Goal: Task Accomplishment & Management: Manage account settings

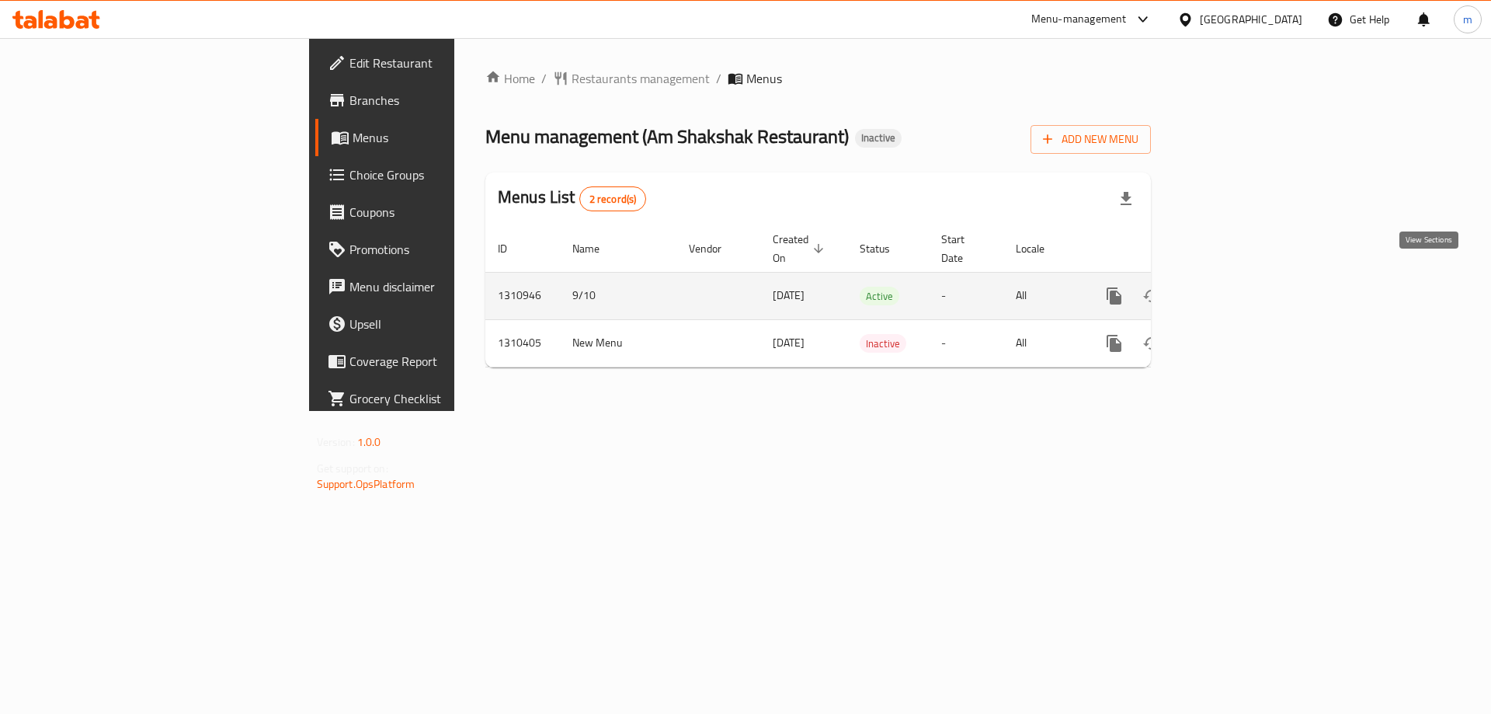
click at [1235, 287] on icon "enhanced table" at bounding box center [1226, 296] width 19 height 19
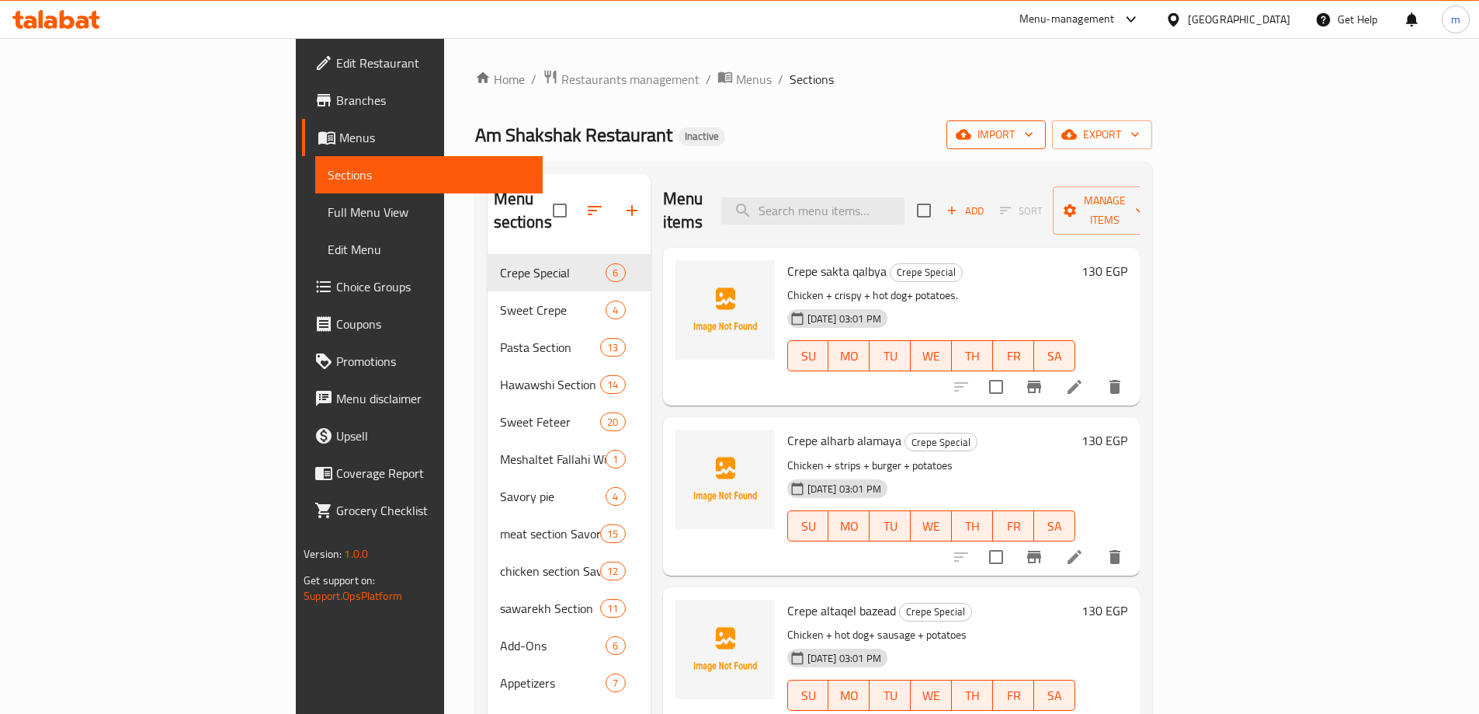
click at [1034, 134] on span "import" at bounding box center [996, 134] width 75 height 19
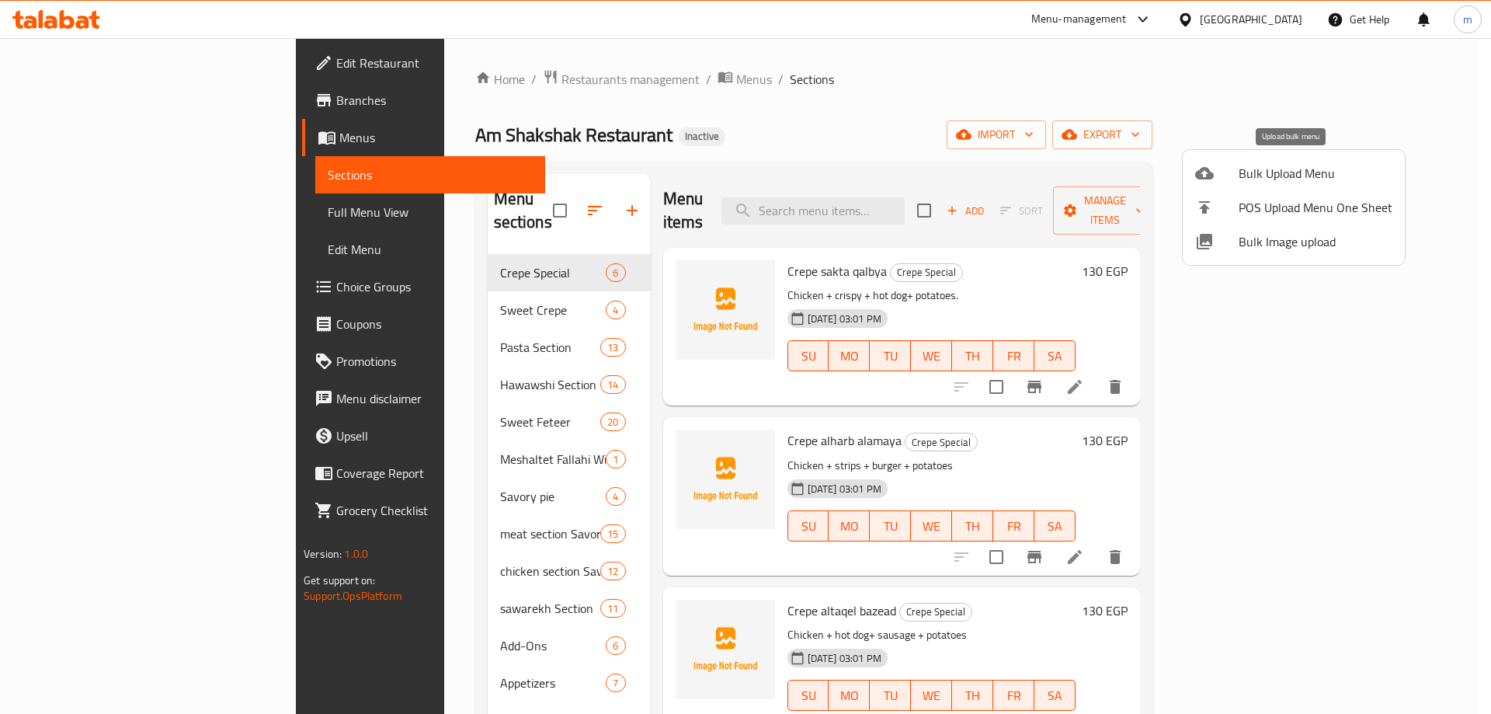
click at [1345, 169] on span "Bulk Upload Menu" at bounding box center [1316, 173] width 154 height 19
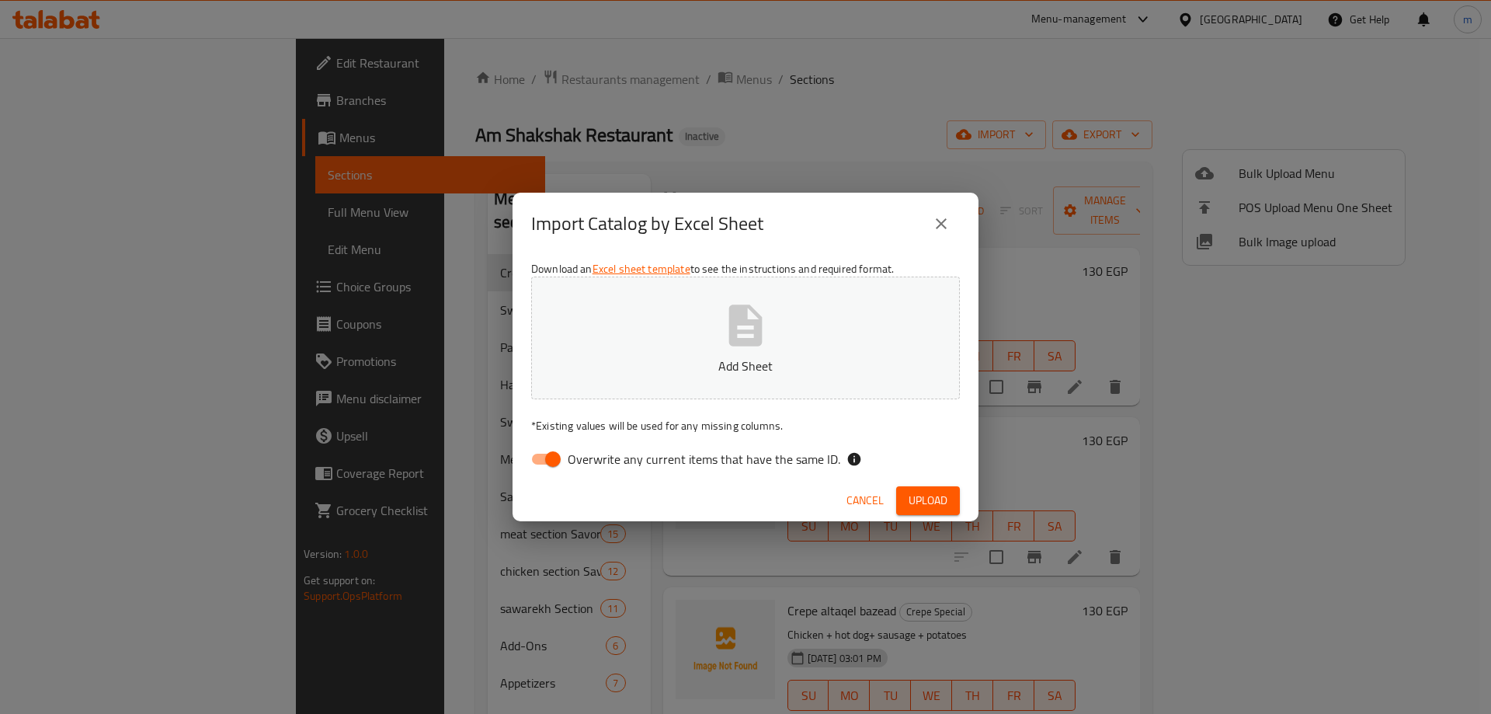
click at [597, 464] on span "Overwrite any current items that have the same ID." at bounding box center [704, 459] width 273 height 19
click at [597, 464] on input "Overwrite any current items that have the same ID." at bounding box center [553, 459] width 89 height 30
checkbox input "false"
click at [917, 489] on button "Upload" at bounding box center [928, 500] width 64 height 29
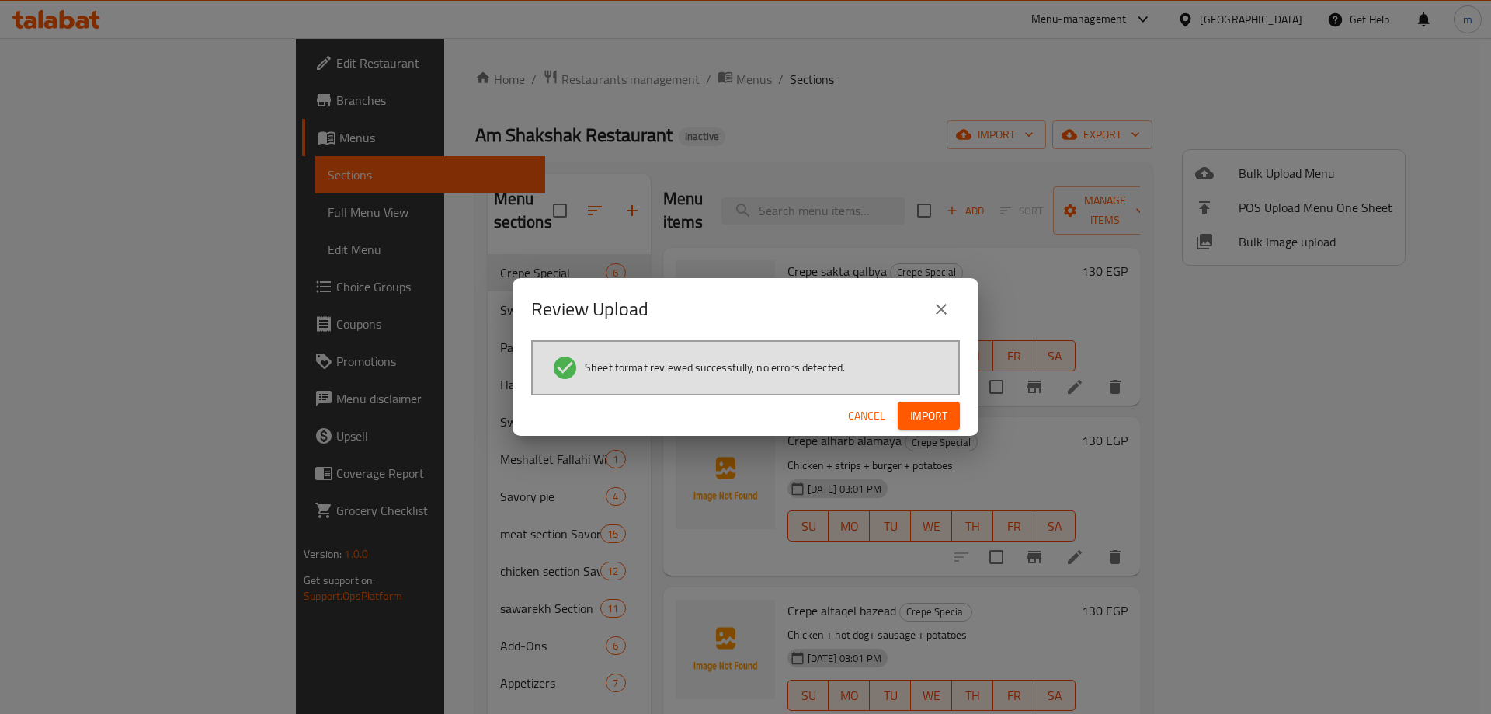
click at [950, 405] on button "Import" at bounding box center [929, 415] width 62 height 29
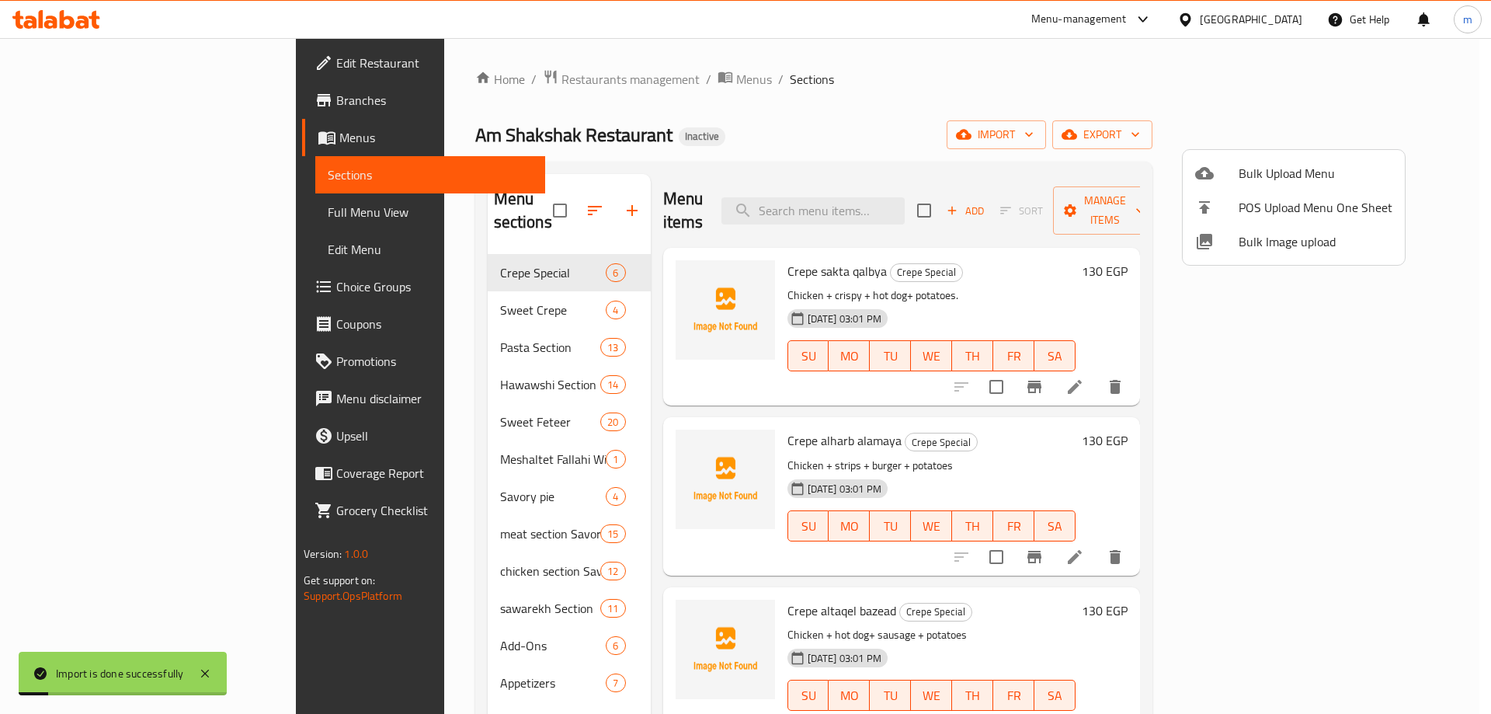
click at [206, 210] on div at bounding box center [745, 357] width 1491 height 714
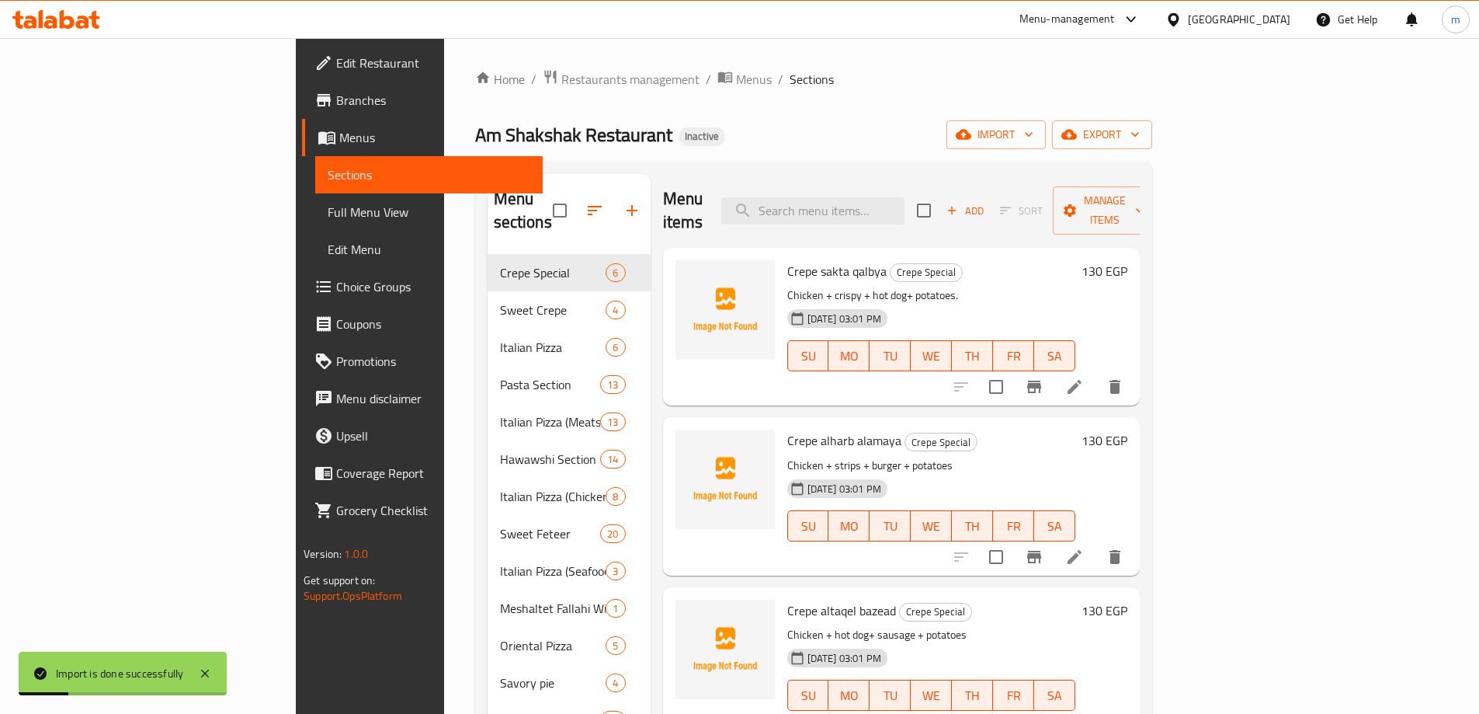
click at [328, 211] on span "Full Menu View" at bounding box center [429, 212] width 203 height 19
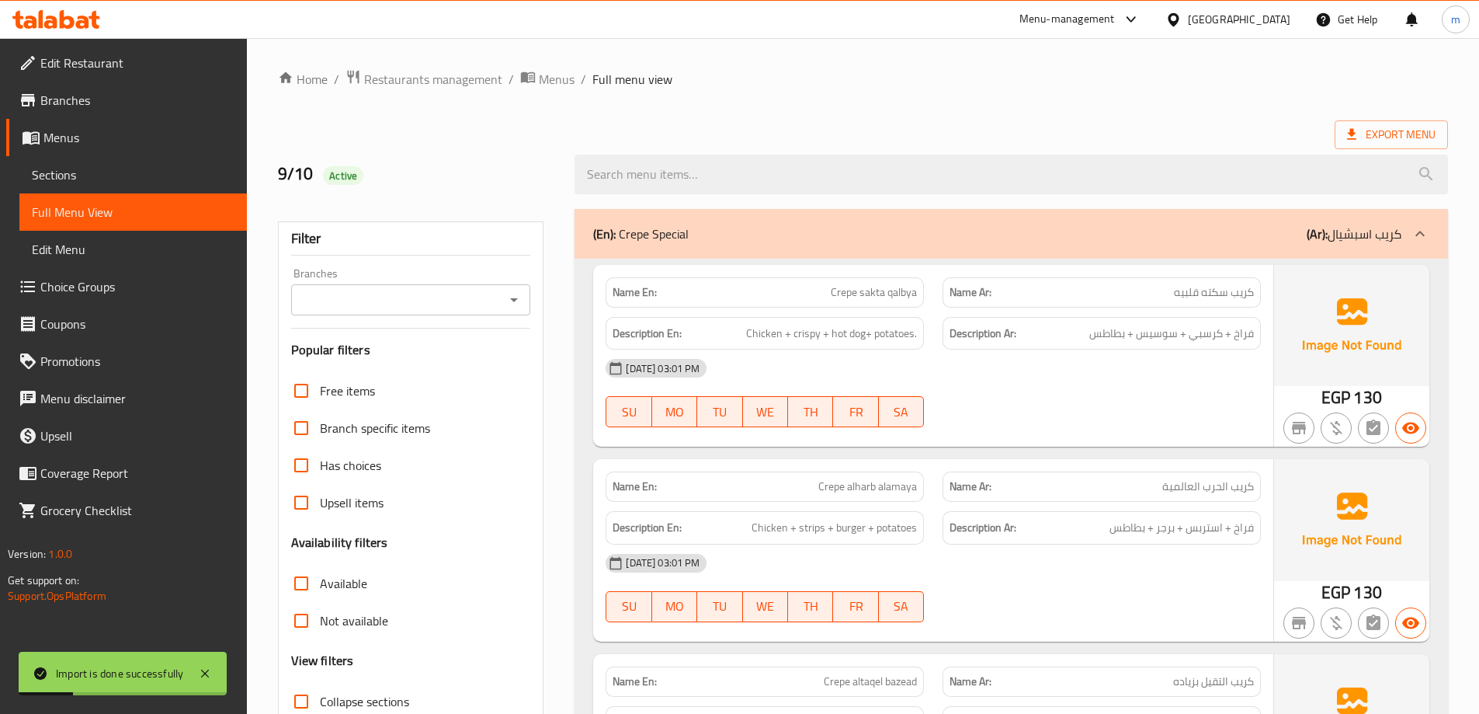
checkbox input "false"
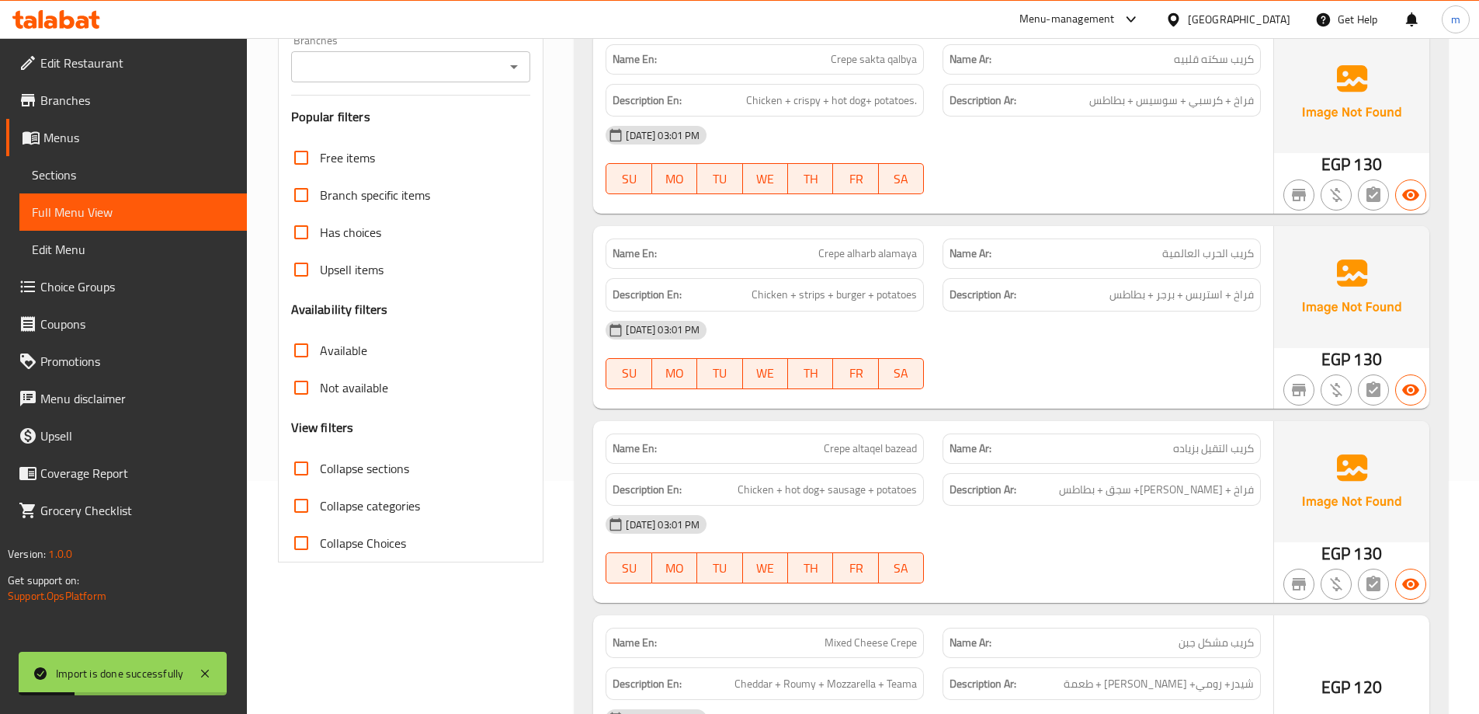
click at [408, 464] on span "Collapse sections" at bounding box center [364, 468] width 89 height 19
click at [320, 464] on input "Collapse sections" at bounding box center [301, 468] width 37 height 37
checkbox input "true"
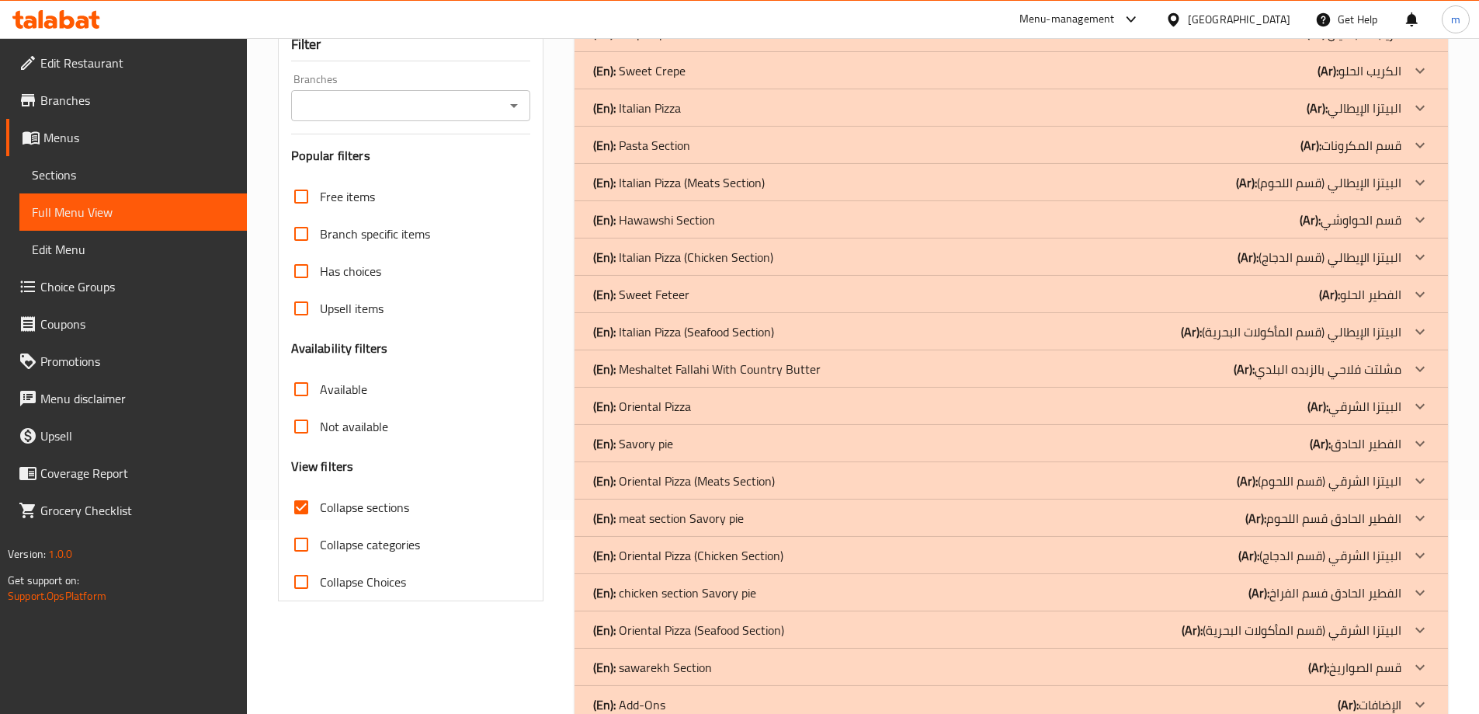
scroll to position [272, 0]
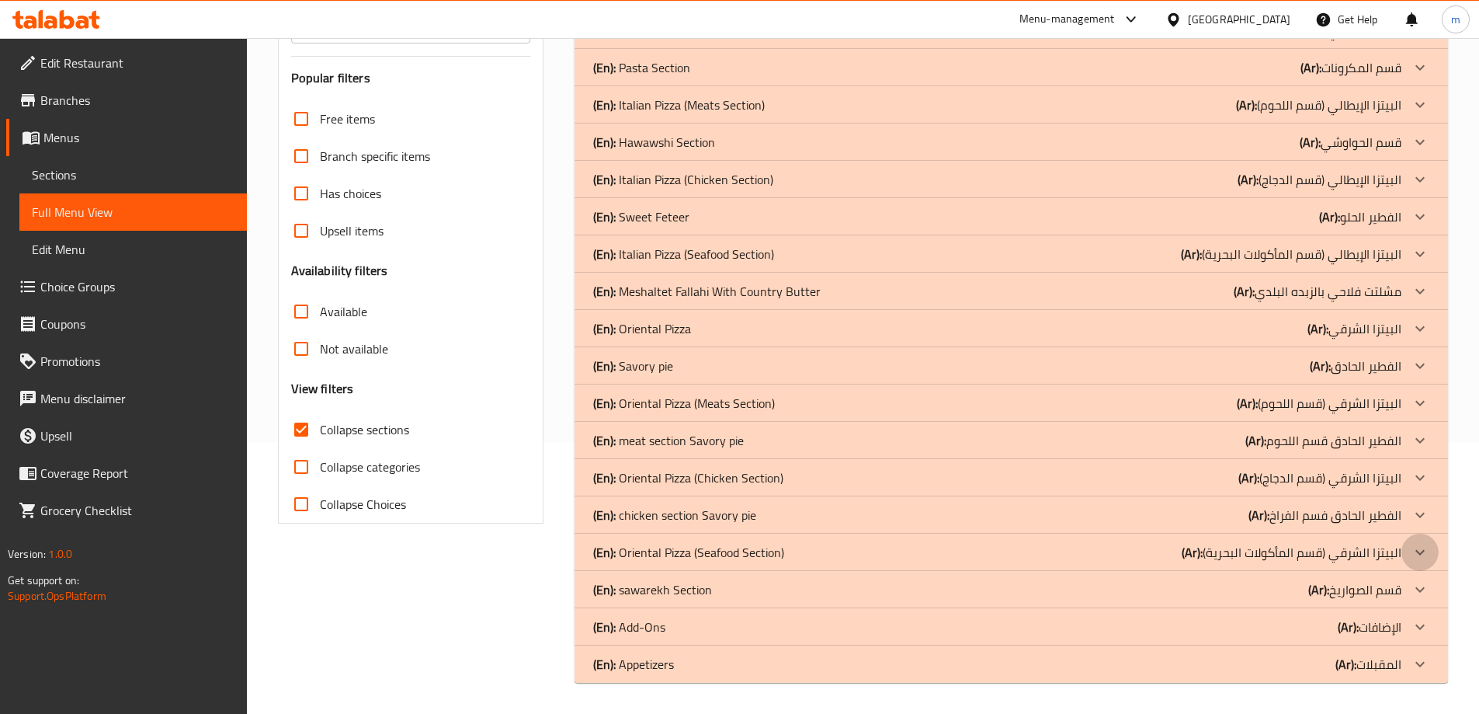
click at [1412, 558] on icon at bounding box center [1420, 552] width 19 height 19
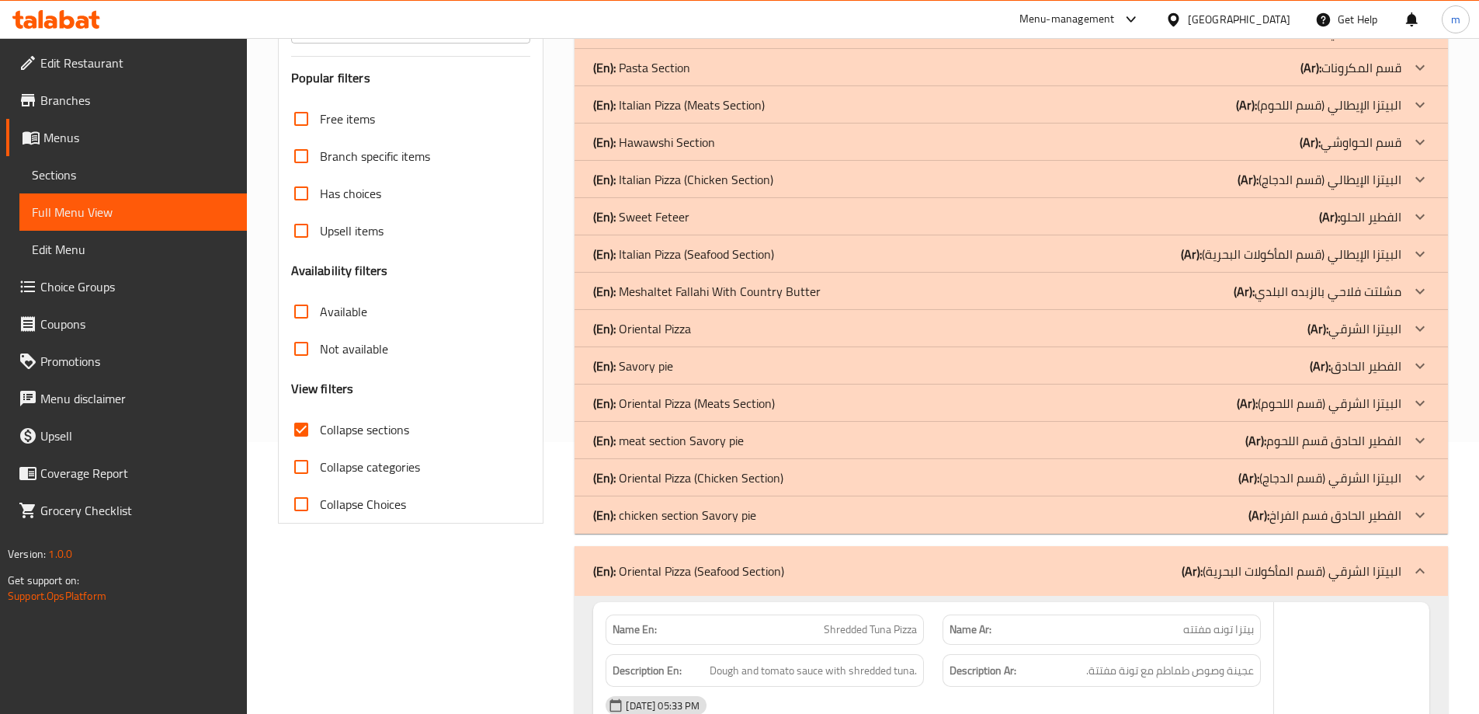
click at [1386, 490] on div "(En): Oriental Pizza (Chicken Section) (Ar): البيتزا الشرقي (قسم الدجاج)" at bounding box center [1012, 477] width 874 height 37
click at [1396, 459] on div "(En): Oriental Pizza (Chicken Section) (Ar): البيتزا الشرقي (قسم الدجاج) Name E…" at bounding box center [1012, 477] width 874 height 37
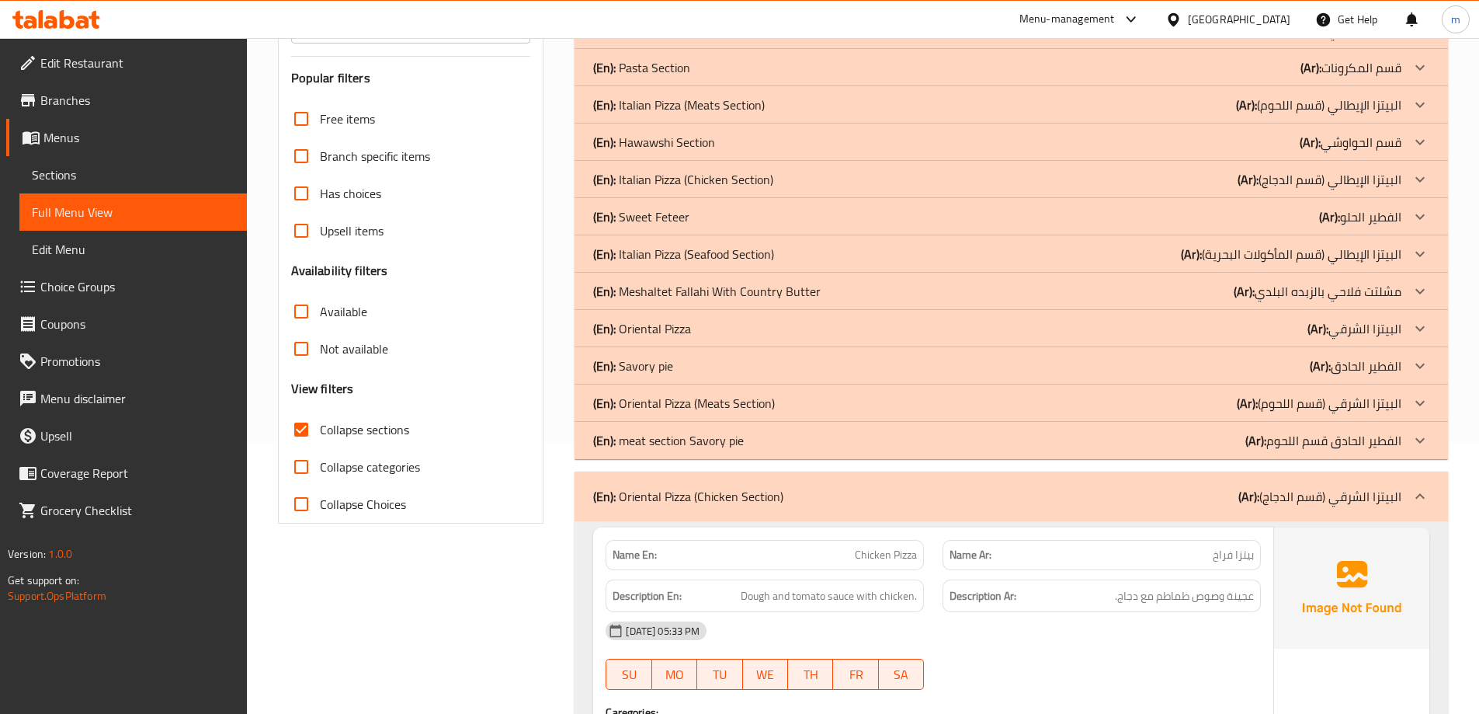
click at [1409, 446] on div at bounding box center [1420, 440] width 37 height 37
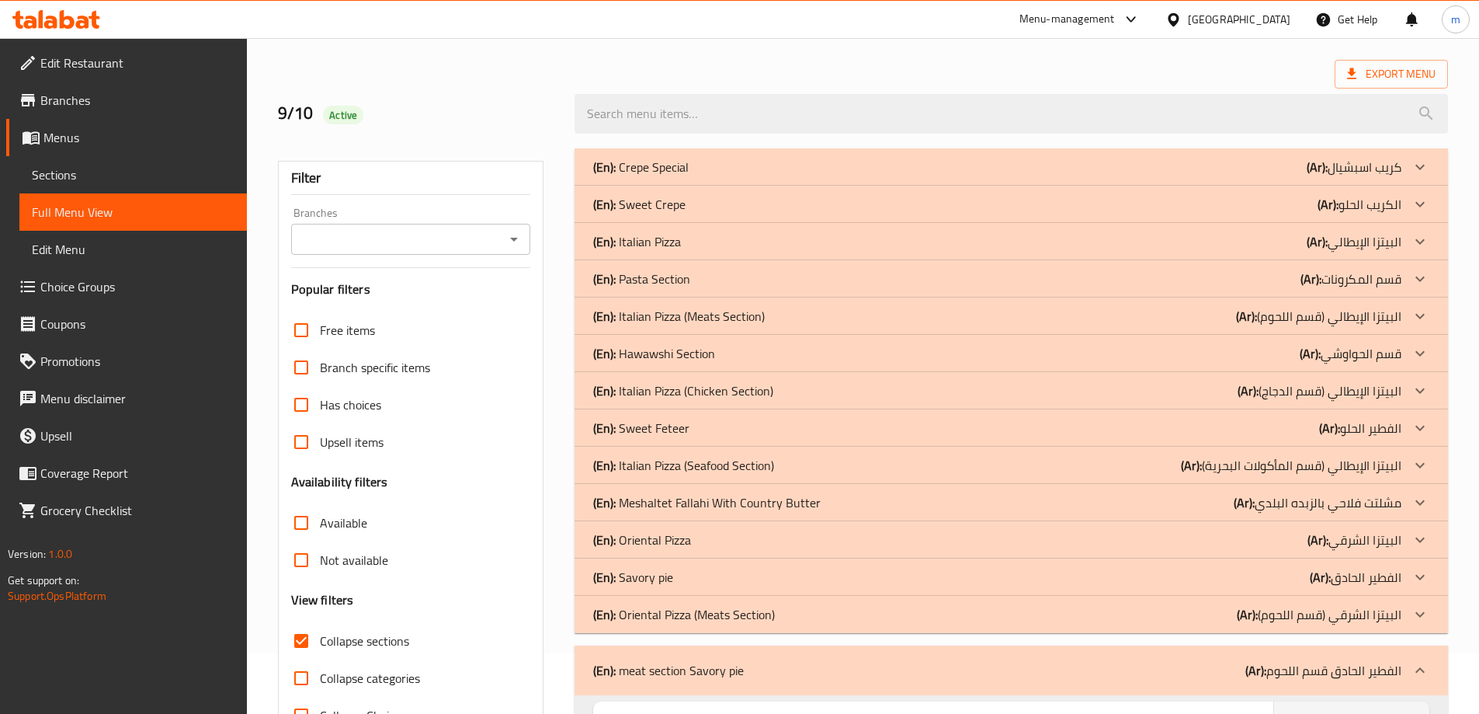
scroll to position [155, 0]
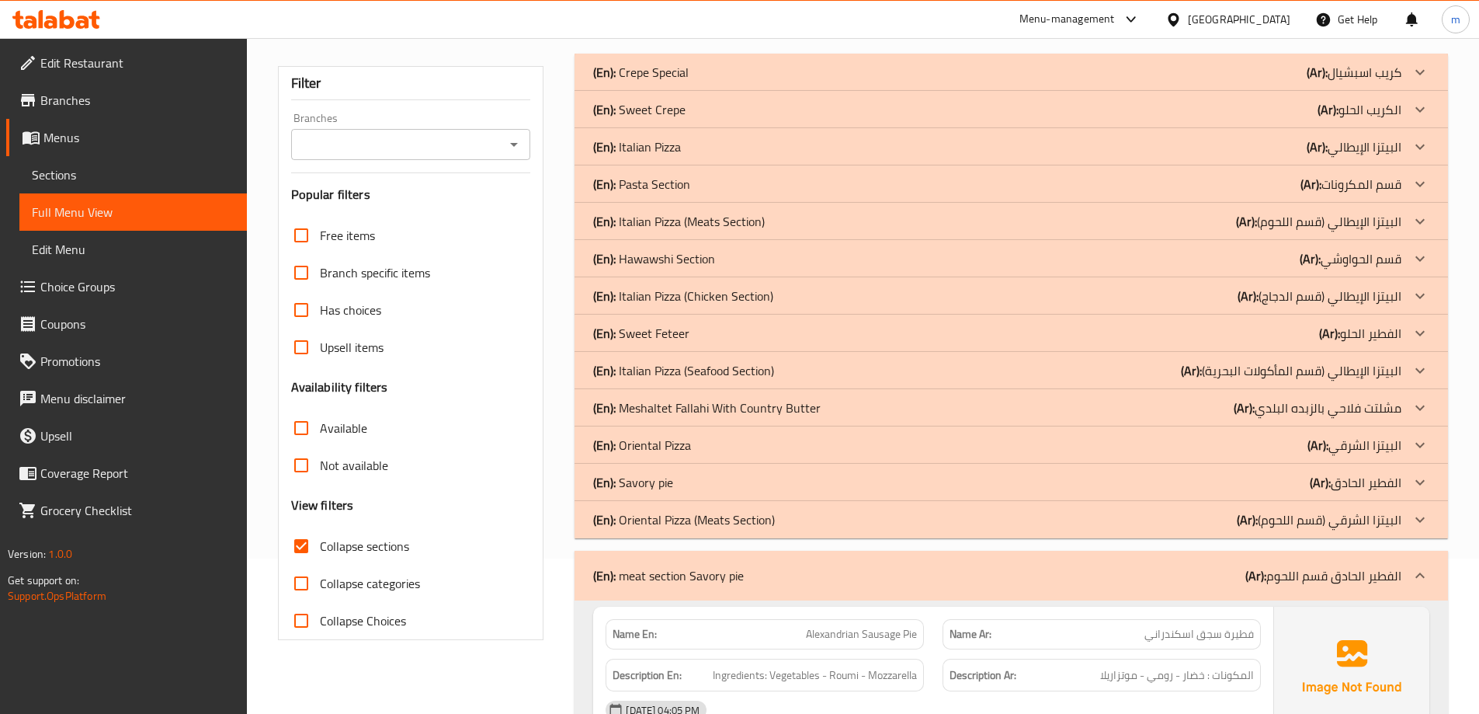
click at [1420, 561] on div at bounding box center [1420, 575] width 37 height 37
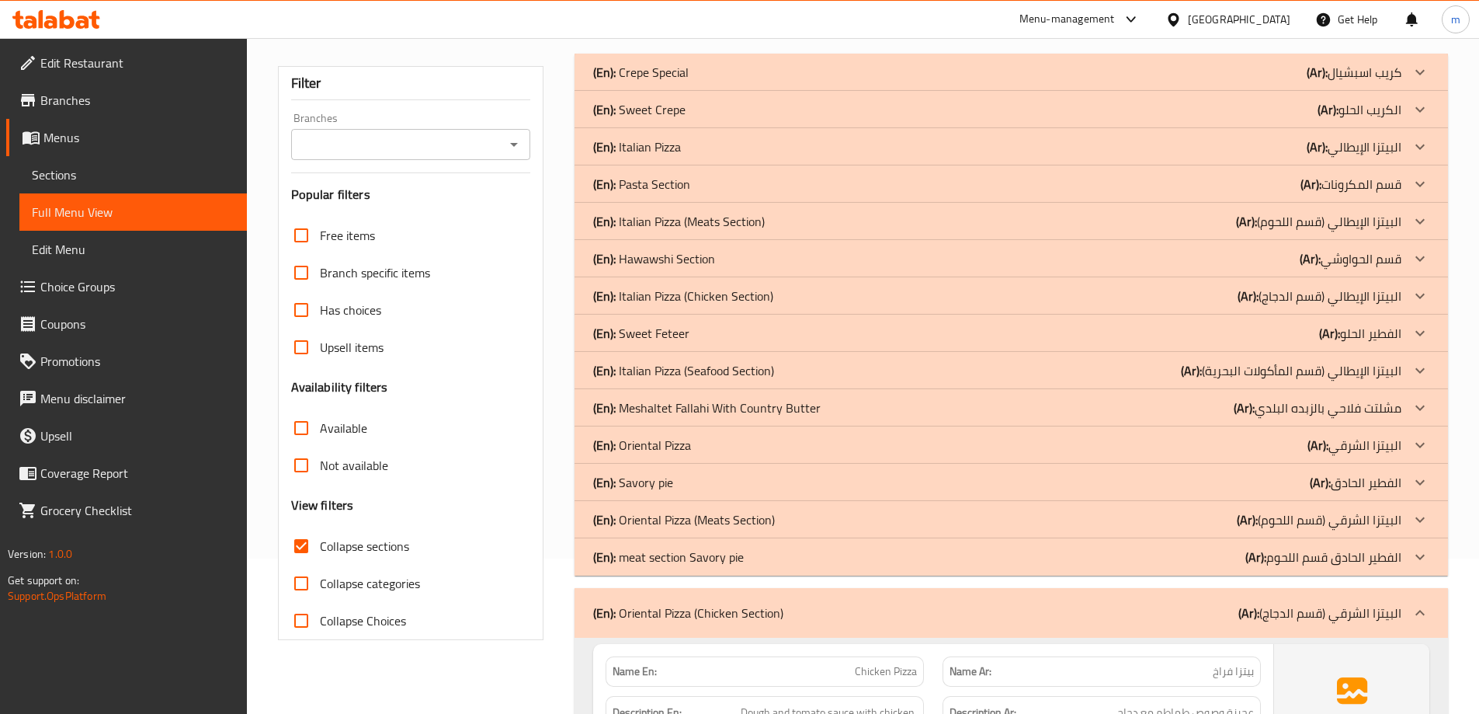
click at [1415, 519] on icon at bounding box center [1420, 519] width 19 height 19
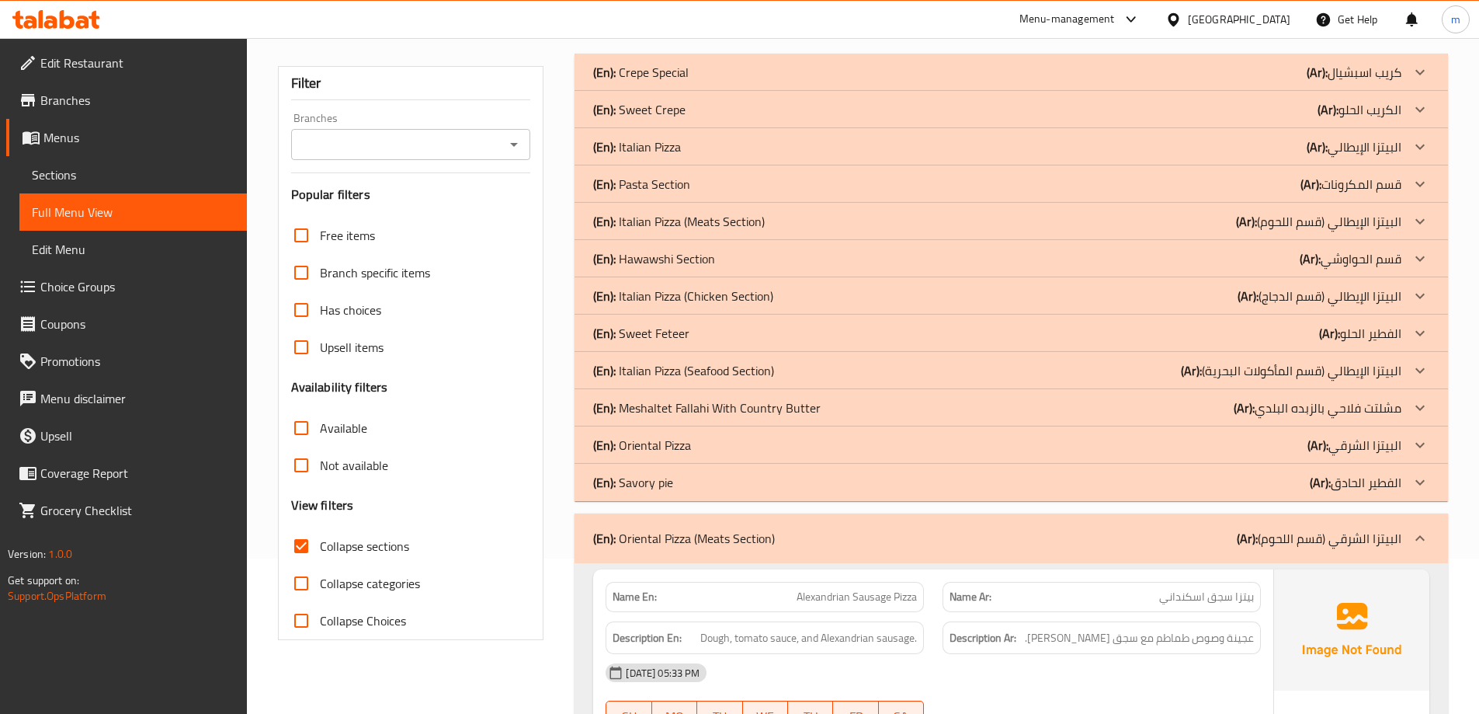
scroll to position [78, 0]
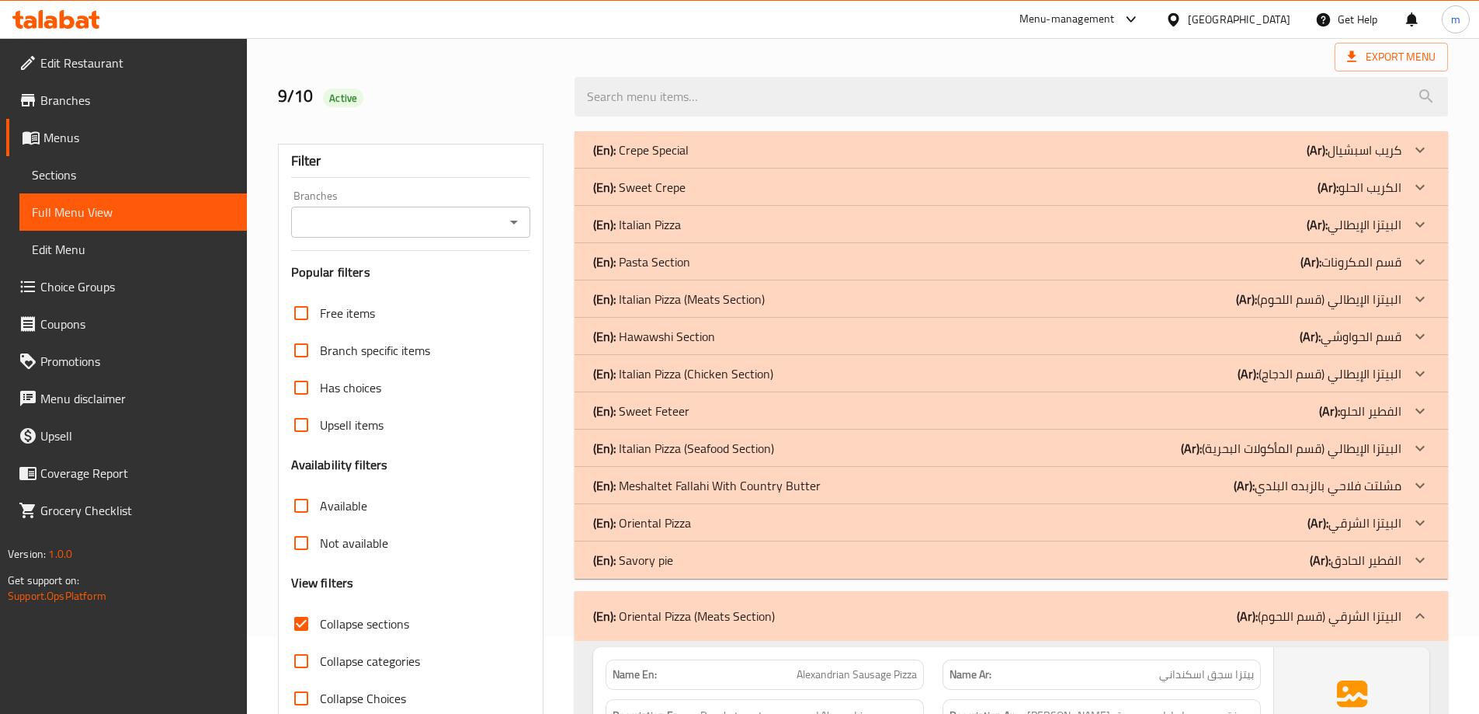
click at [1392, 440] on p "(Ar): البيتزا الإيطالي (قسم المأكولات البحرية)" at bounding box center [1291, 448] width 221 height 19
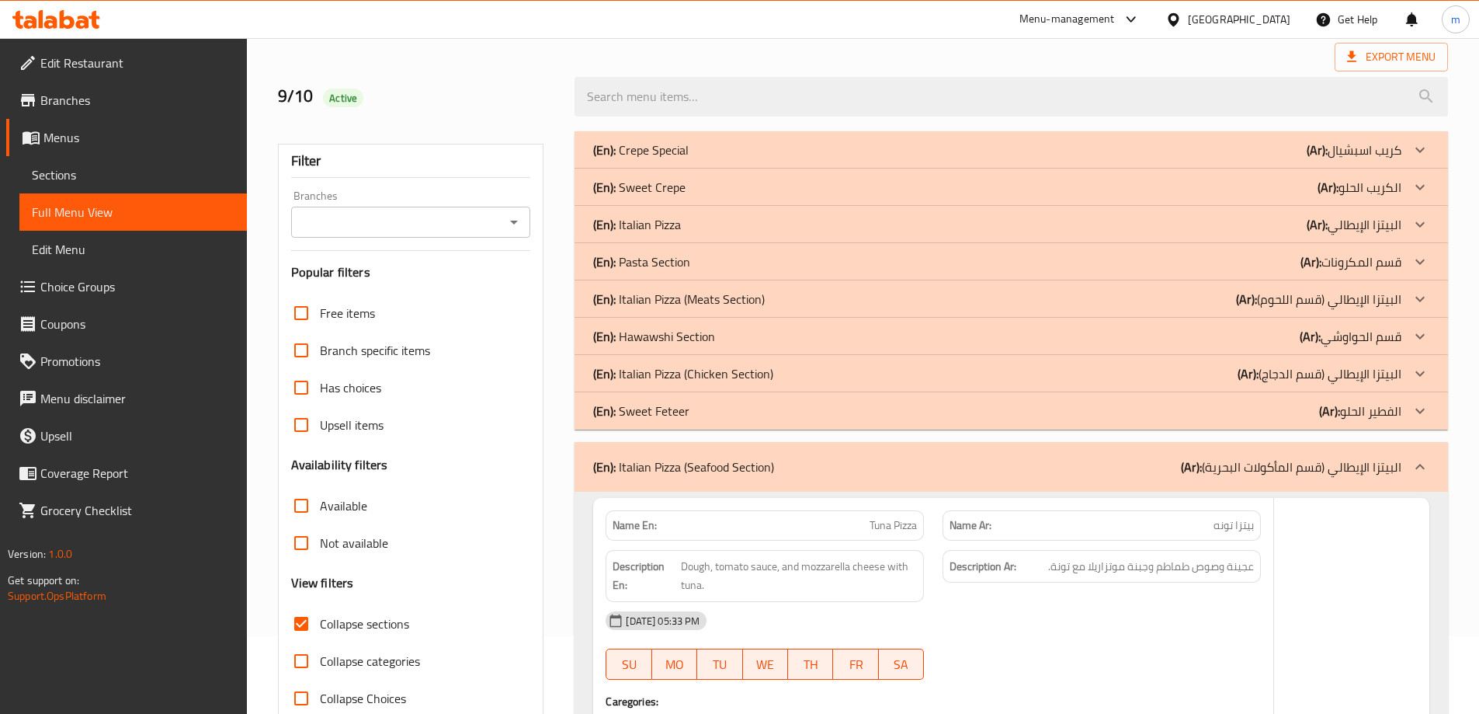
click at [1391, 367] on p "(Ar): البيتزا الإيطالي (قسم الدجاج)" at bounding box center [1320, 373] width 164 height 19
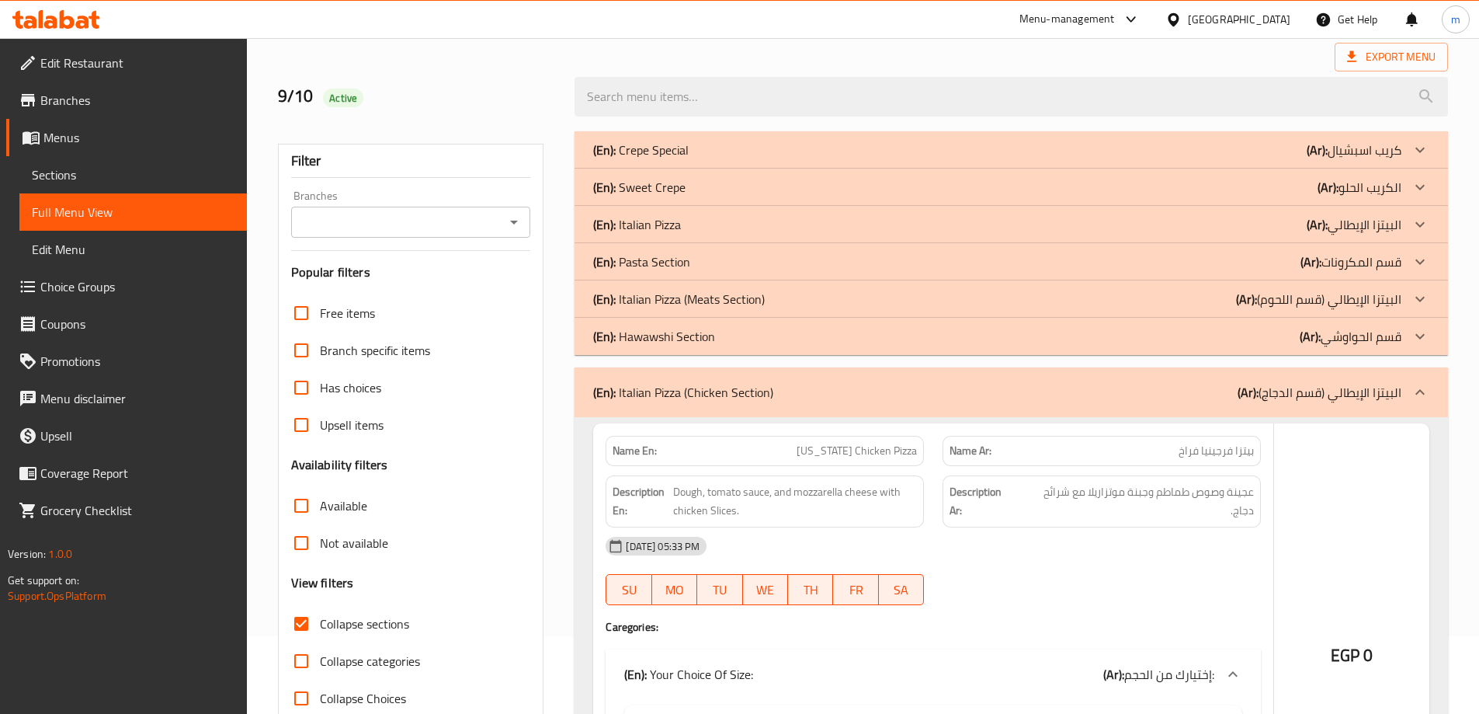
click at [1363, 291] on p "(Ar): البيتزا الإيطالي (قسم اللحوم)" at bounding box center [1318, 299] width 165 height 19
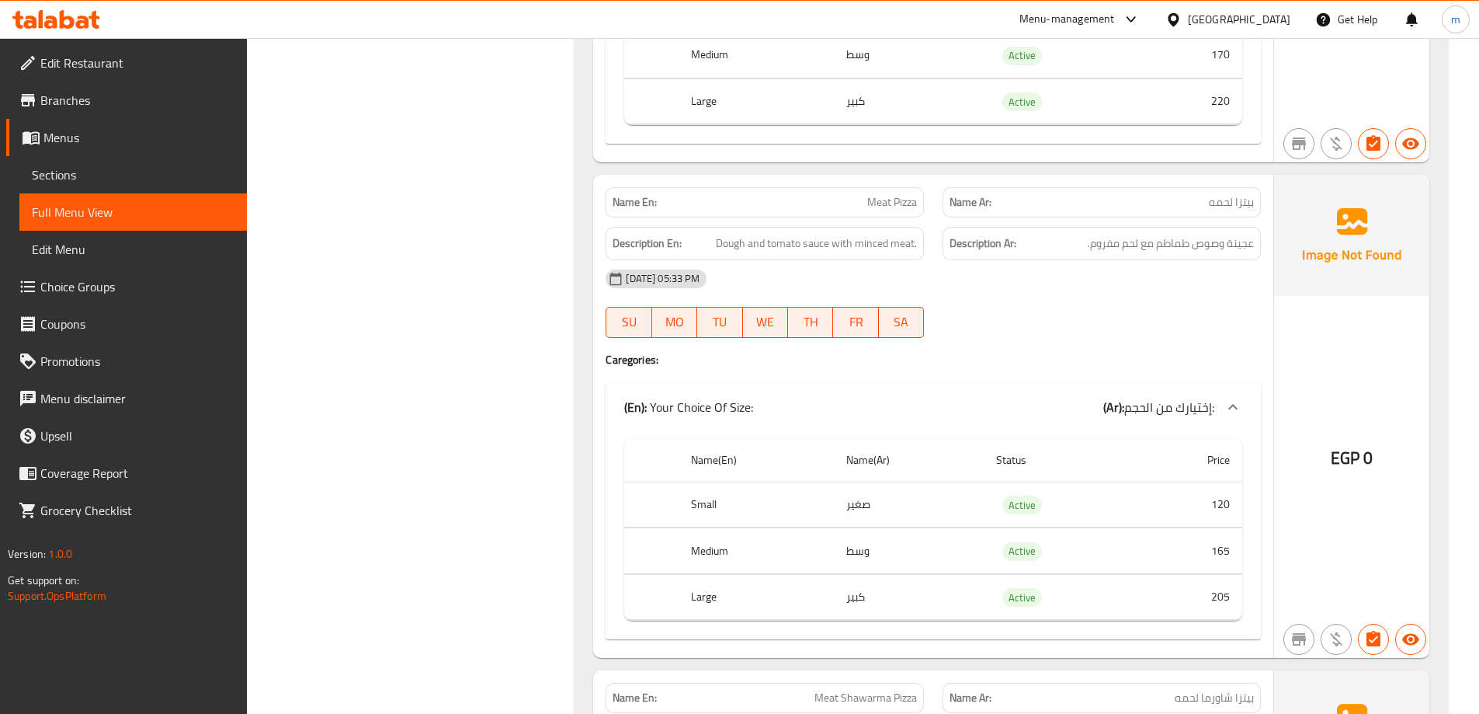
scroll to position [0, 0]
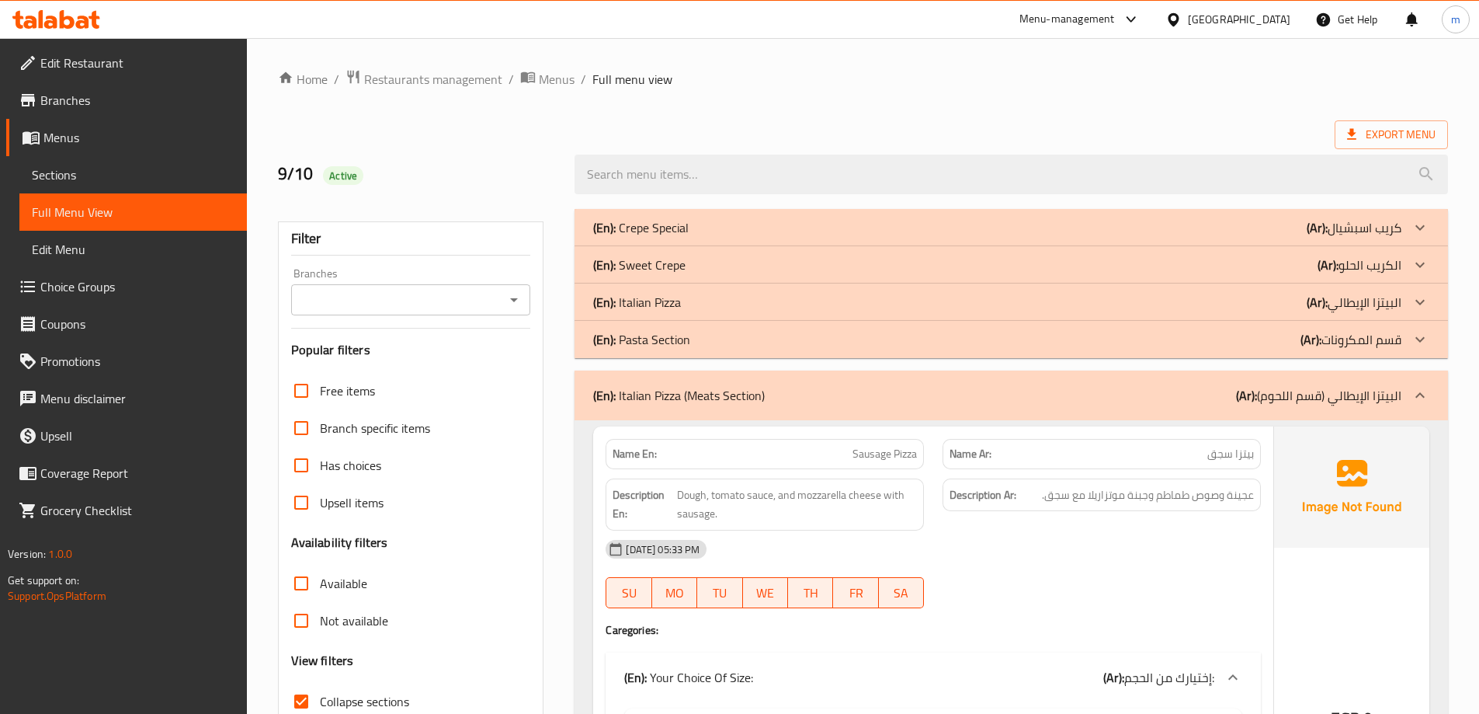
click at [1396, 151] on div at bounding box center [1011, 174] width 892 height 58
click at [1382, 127] on span "Export Menu" at bounding box center [1391, 134] width 89 height 19
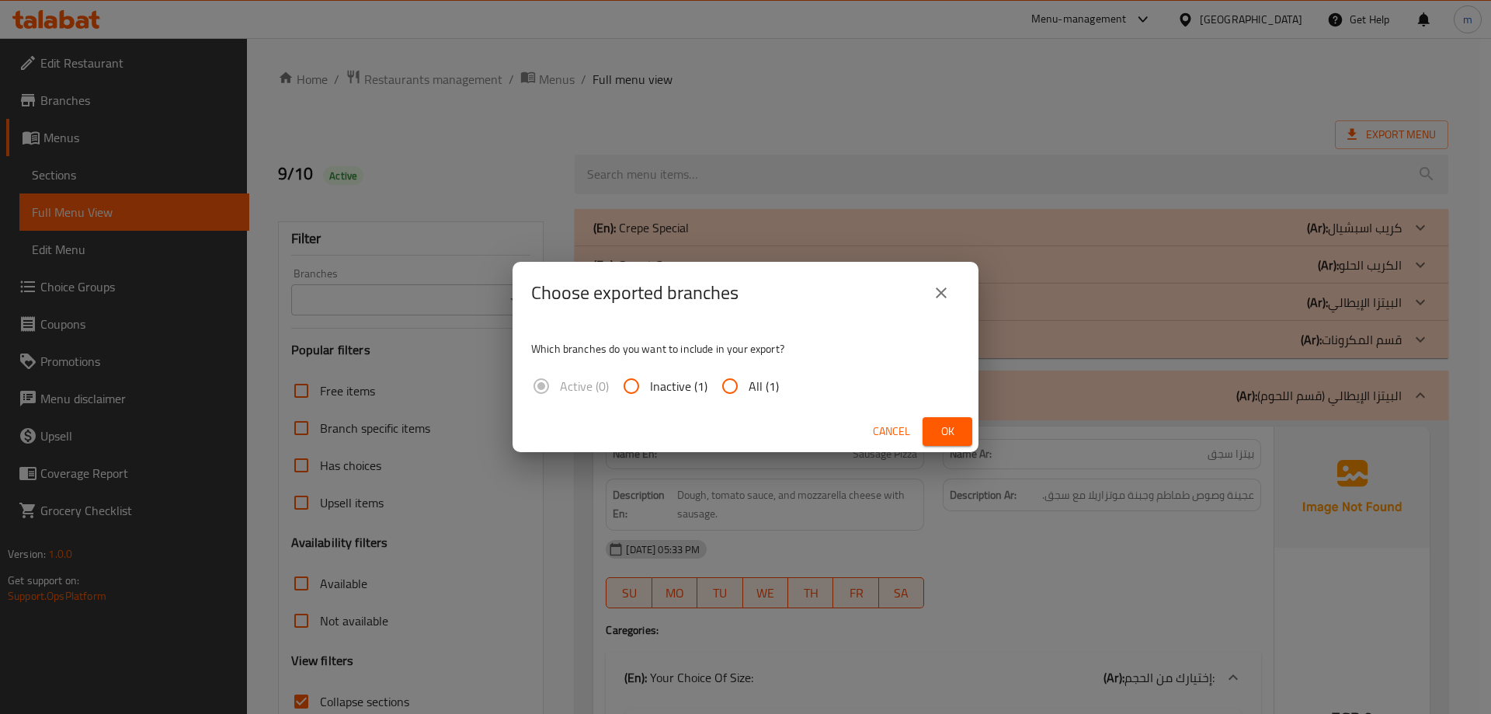
click at [754, 386] on span "All (1)" at bounding box center [764, 386] width 30 height 19
click at [749, 386] on input "All (1)" at bounding box center [729, 385] width 37 height 37
radio input "true"
click at [954, 426] on span "Ok" at bounding box center [947, 431] width 25 height 19
